Goal: Transaction & Acquisition: Subscribe to service/newsletter

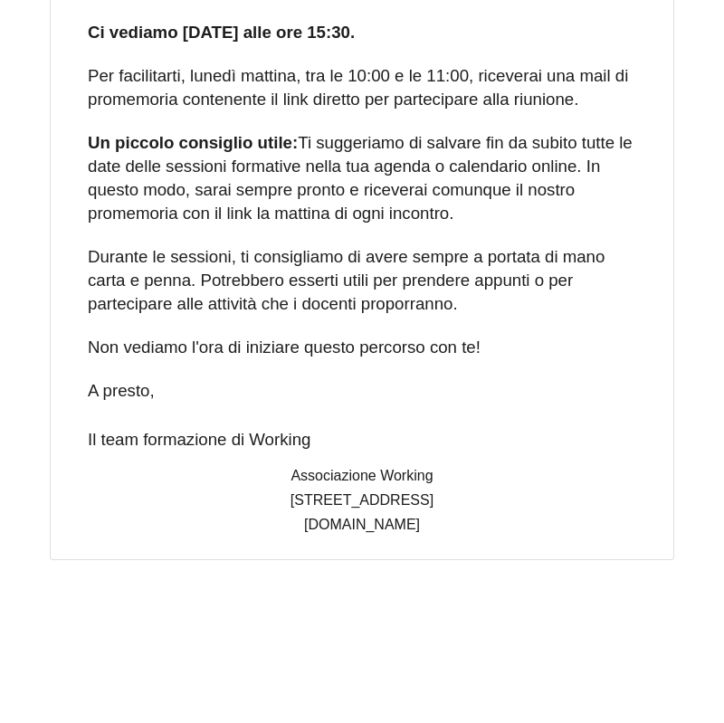
scroll to position [15247, 0]
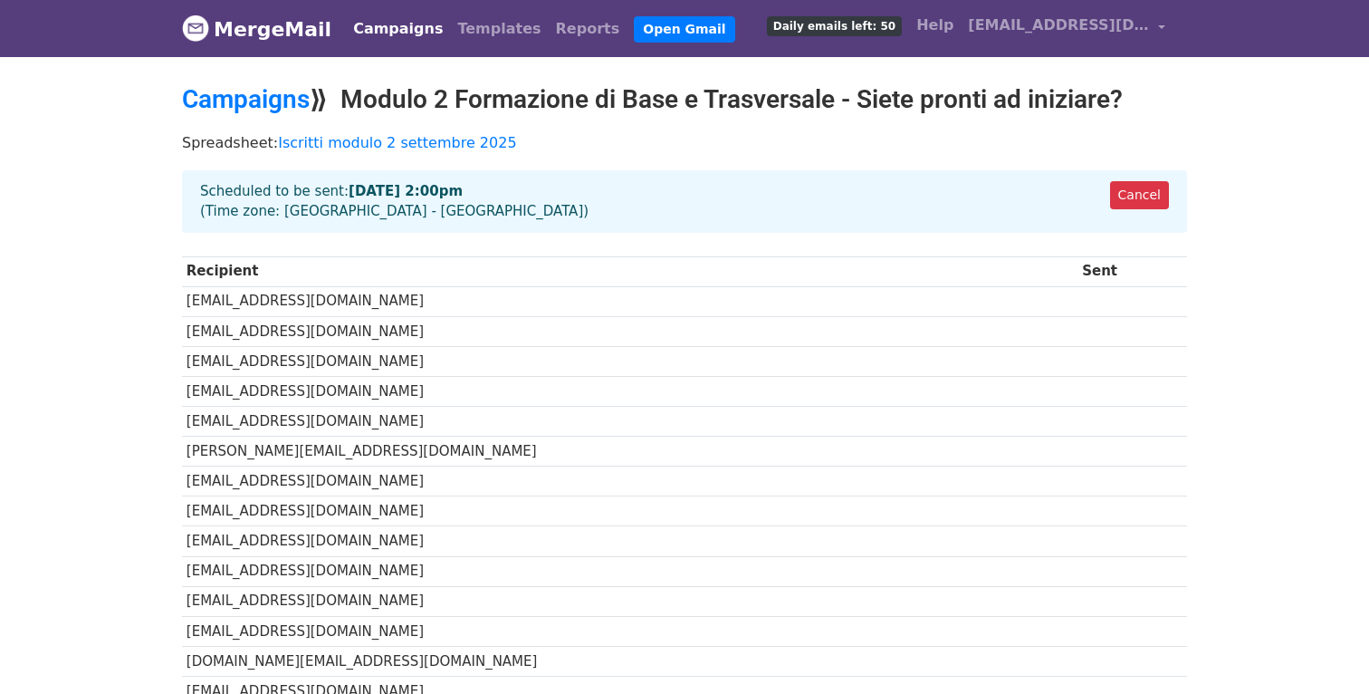
click at [358, 26] on link "Campaigns" at bounding box center [398, 29] width 104 height 36
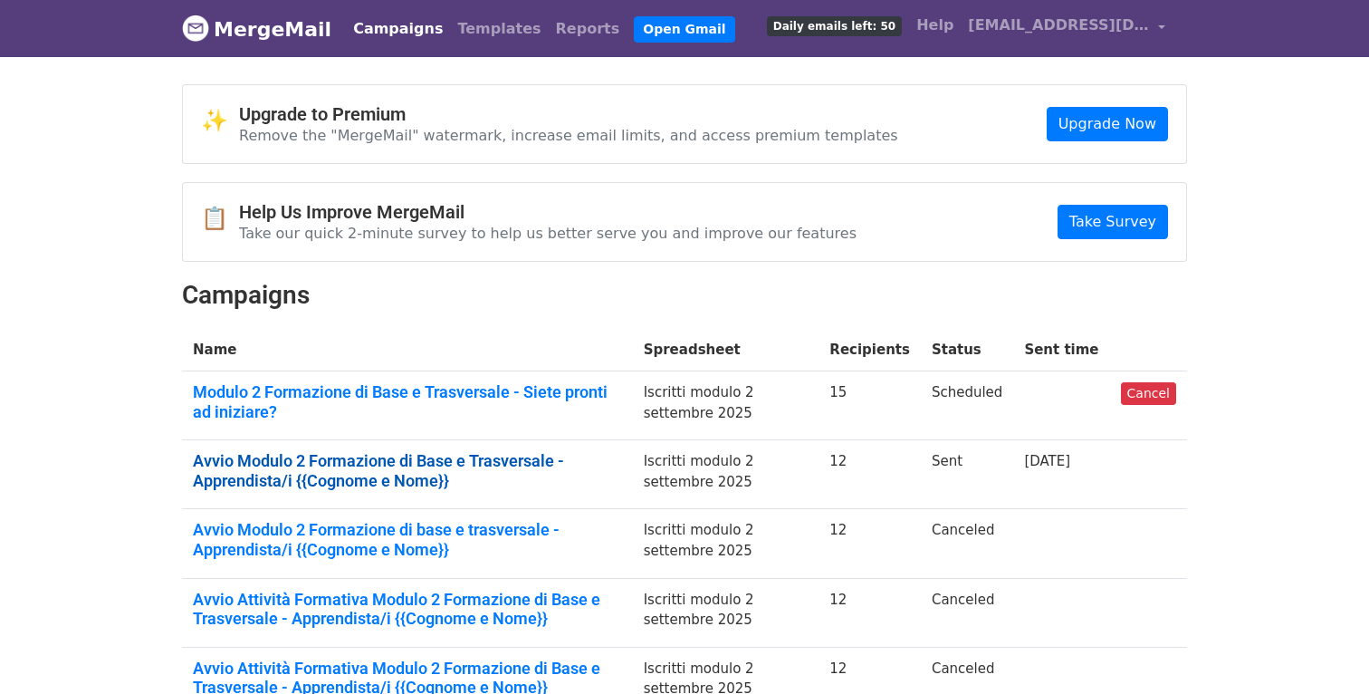
click at [443, 461] on link "Avvio Modulo 2 Formazione di Base e Trasversale - Apprendista/i {{Cognome e Nom…" at bounding box center [407, 470] width 429 height 39
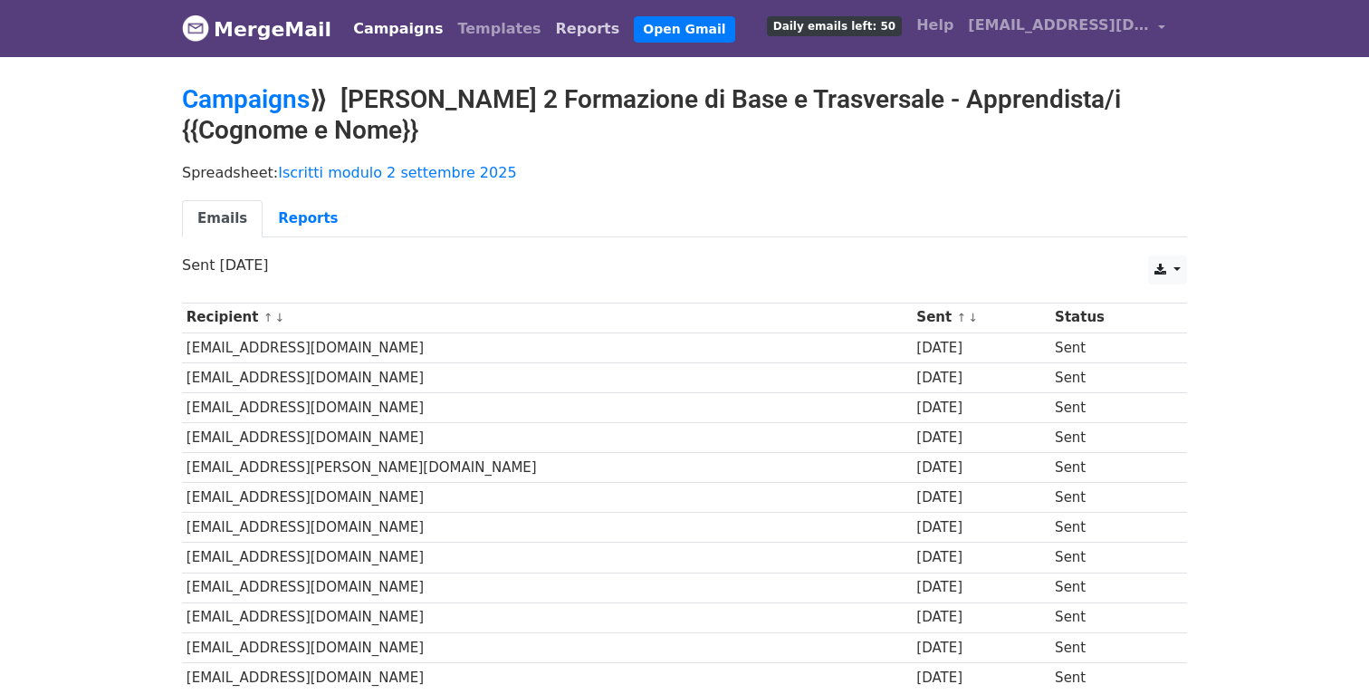
click at [549, 32] on link "Reports" at bounding box center [588, 29] width 79 height 36
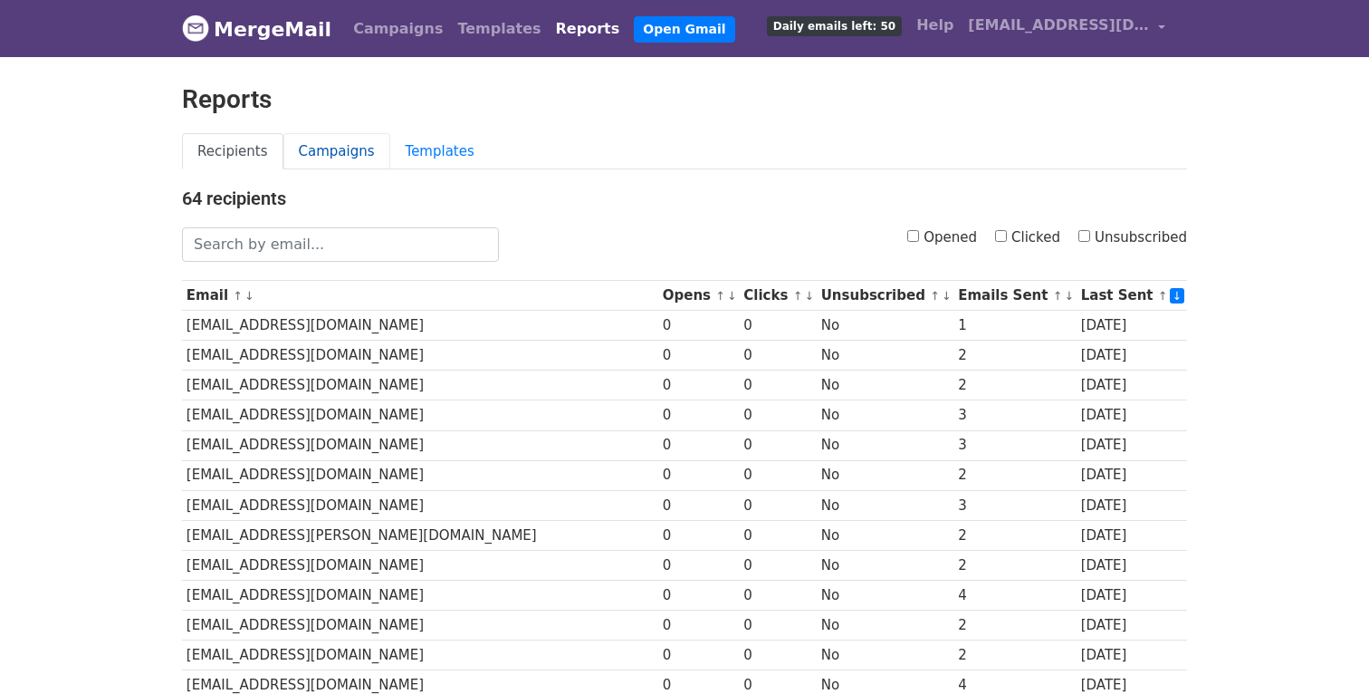
click at [345, 155] on link "Campaigns" at bounding box center [336, 151] width 107 height 37
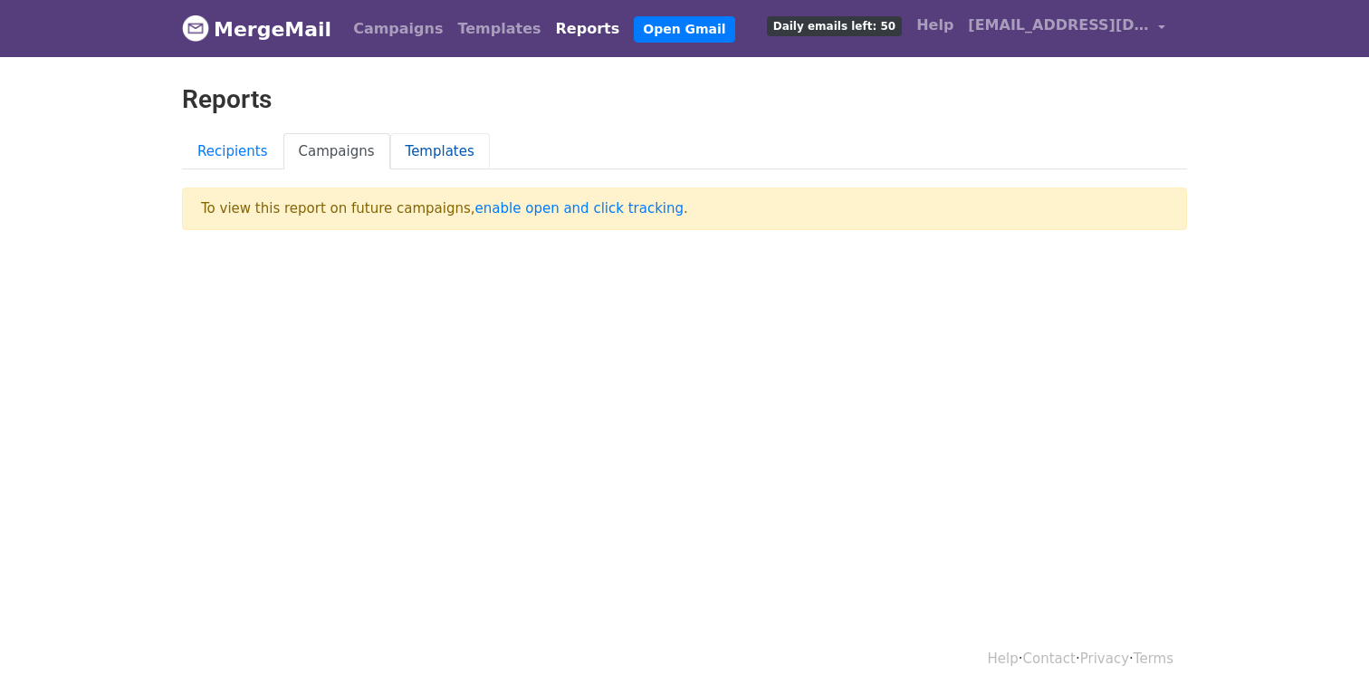
click at [425, 156] on link "Templates" at bounding box center [440, 151] width 100 height 37
click at [330, 151] on link "Campaigns" at bounding box center [336, 151] width 107 height 37
click at [498, 207] on link "enable open and click tracking" at bounding box center [579, 208] width 208 height 16
click at [384, 24] on link "Campaigns" at bounding box center [398, 29] width 104 height 36
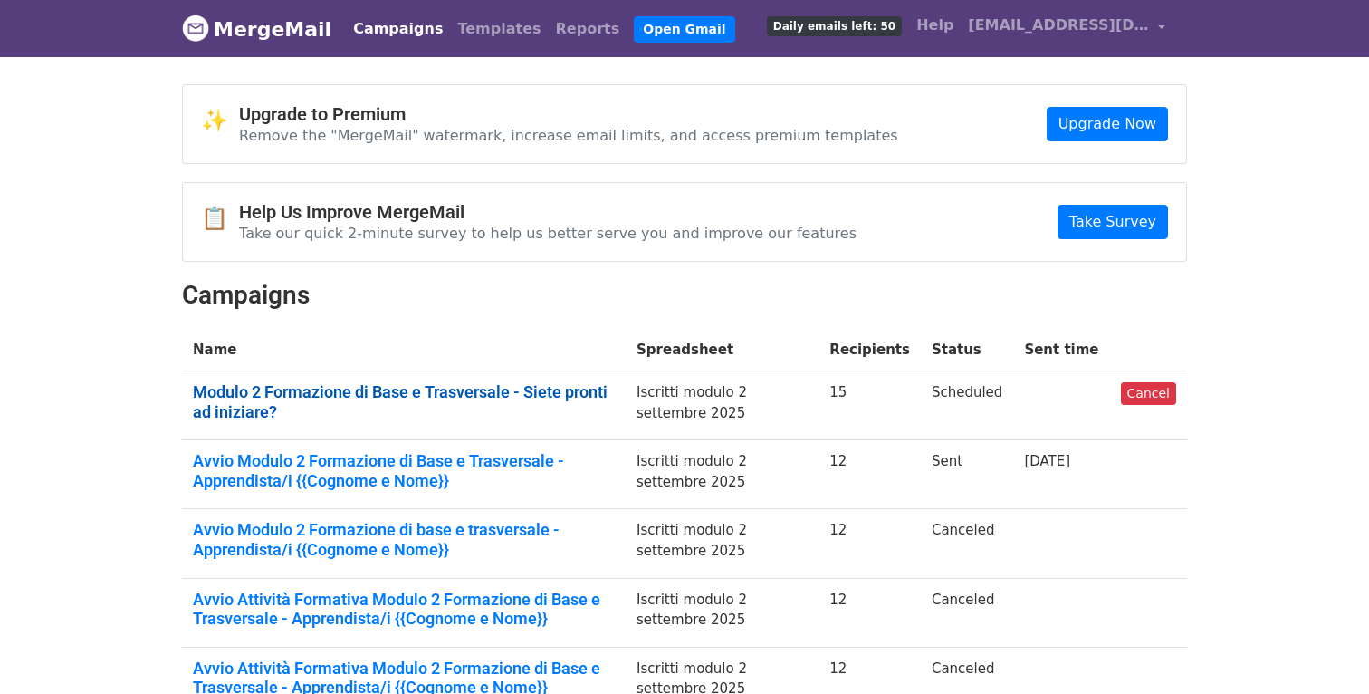
click at [500, 391] on link "Modulo 2 Formazione di Base e Trasversale - Siete pronti ad iniziare?" at bounding box center [404, 401] width 422 height 39
click at [595, 394] on link "Modulo 2 Formazione di Base e Trasversale - Siete pronti ad iniziare?" at bounding box center [404, 401] width 422 height 39
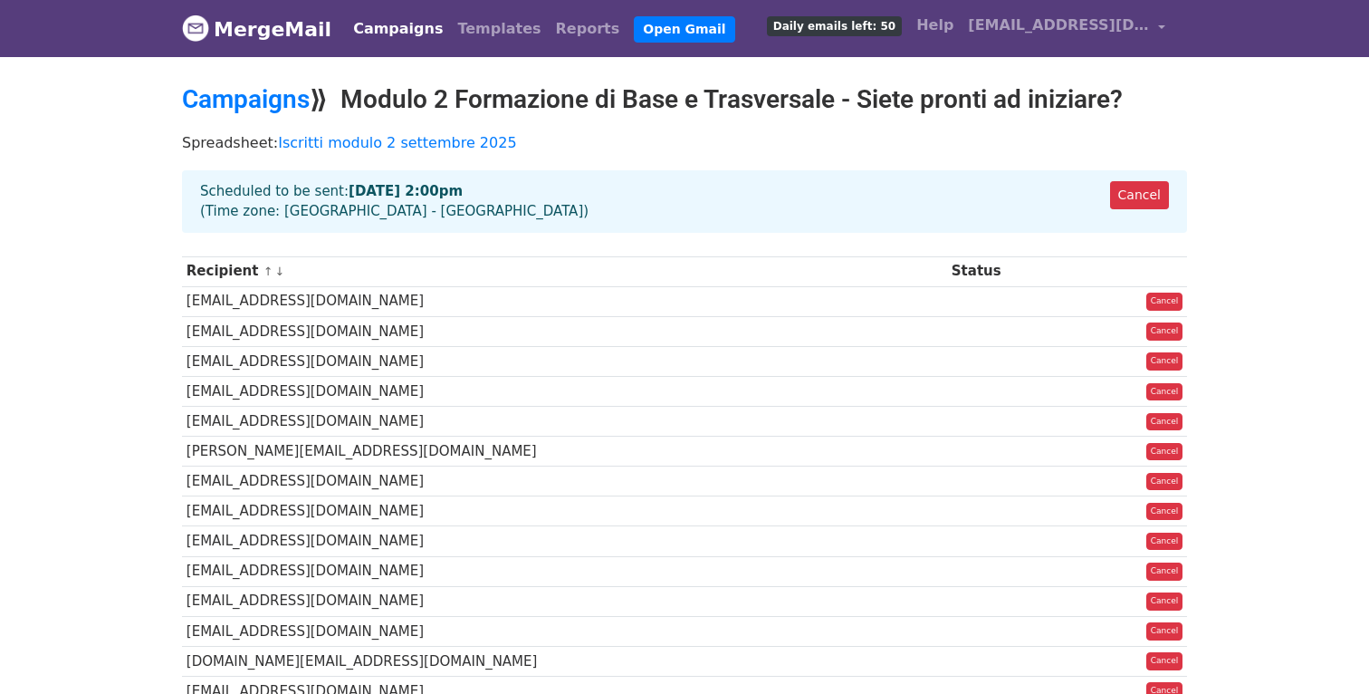
click at [416, 193] on strong "Sep 12 at 2:00pm" at bounding box center [406, 191] width 114 height 16
click at [1147, 190] on link "Cancel" at bounding box center [1139, 195] width 59 height 28
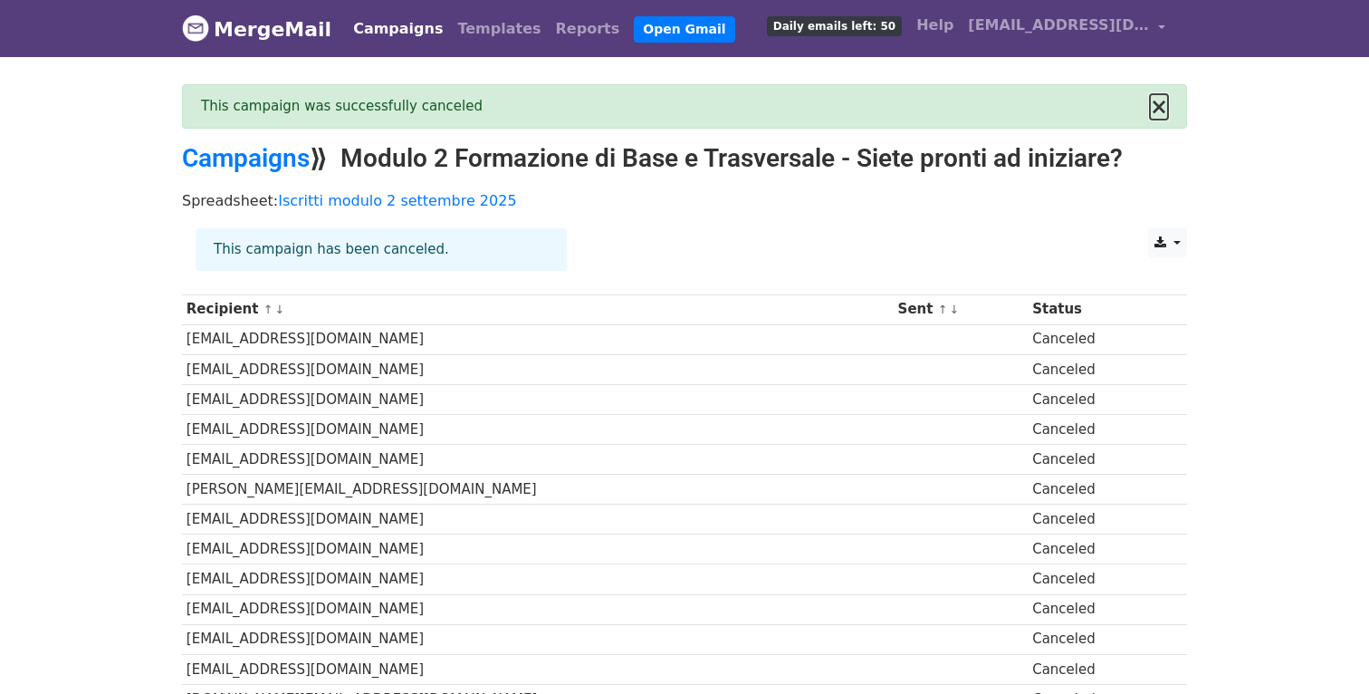
click at [1158, 110] on button "×" at bounding box center [1159, 107] width 18 height 22
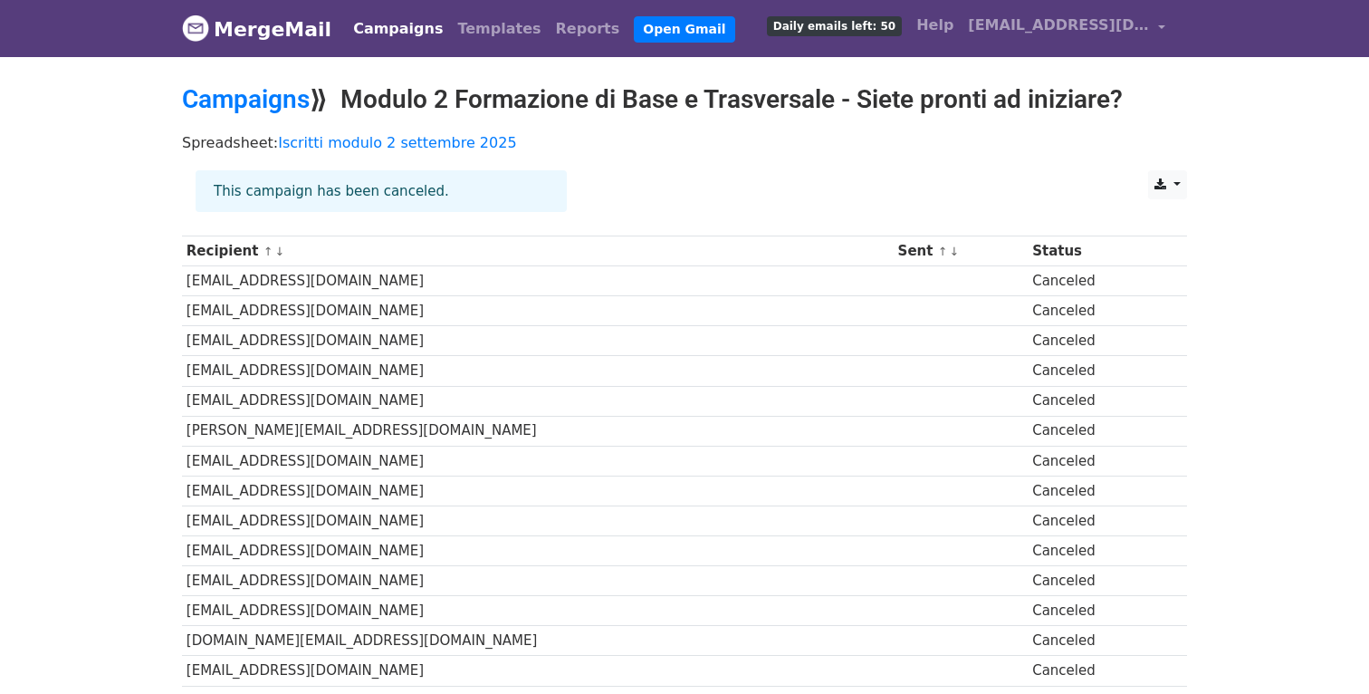
click at [369, 27] on link "Campaigns" at bounding box center [398, 29] width 104 height 36
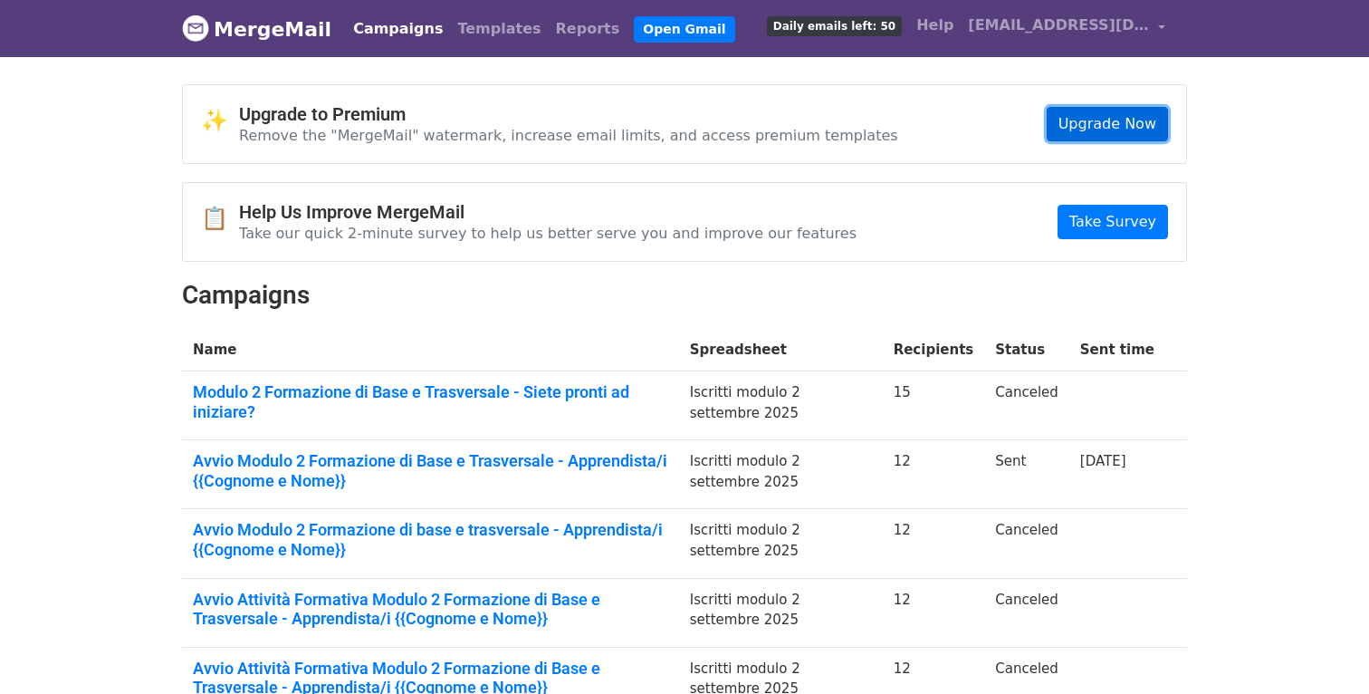
click at [1119, 120] on link "Upgrade Now" at bounding box center [1107, 124] width 121 height 34
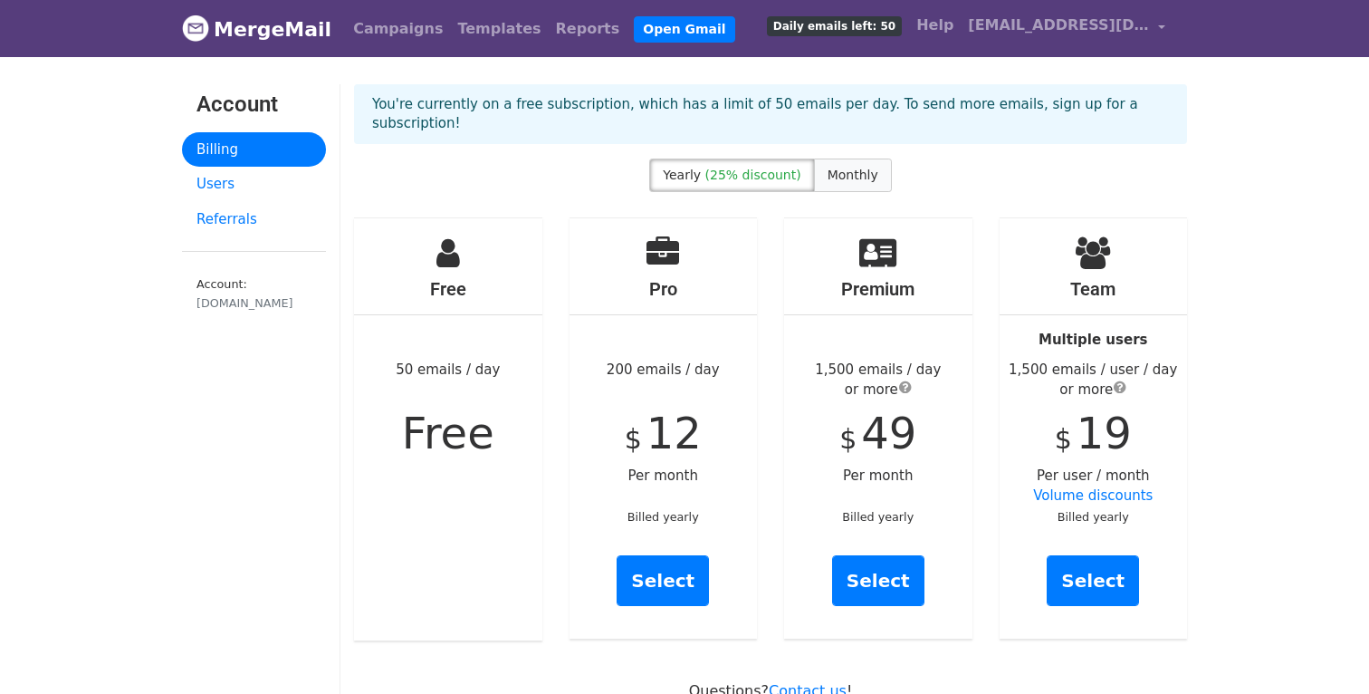
click at [847, 168] on span "Monthly" at bounding box center [853, 175] width 51 height 14
click at [759, 168] on span "(25% discount)" at bounding box center [753, 175] width 96 height 14
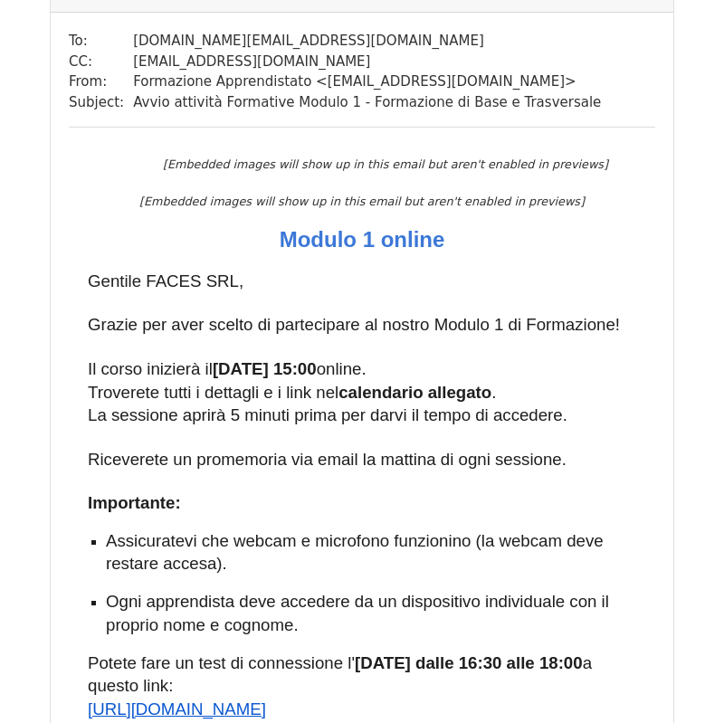
scroll to position [7741, 0]
